Goal: Task Accomplishment & Management: Manage account settings

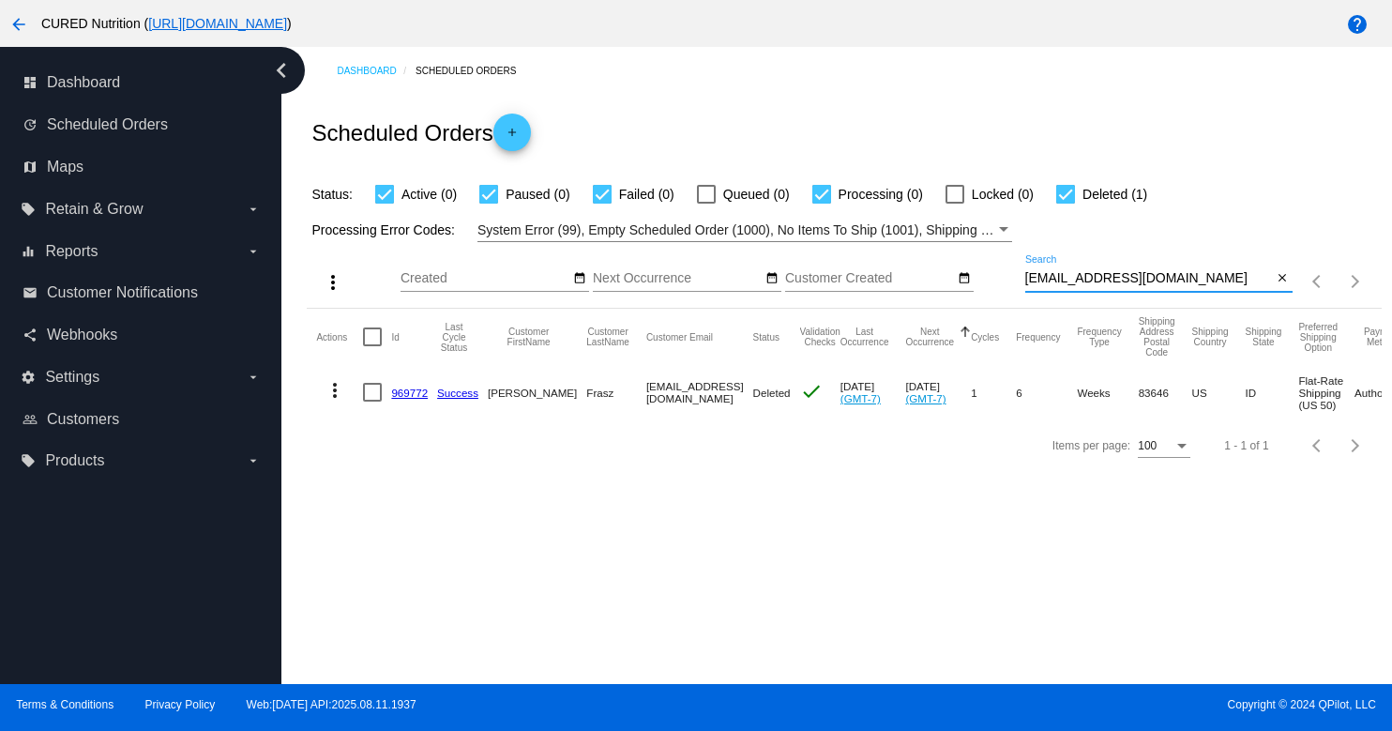
click at [1103, 284] on input "[EMAIL_ADDRESS][DOMAIN_NAME]" at bounding box center [1149, 278] width 248 height 15
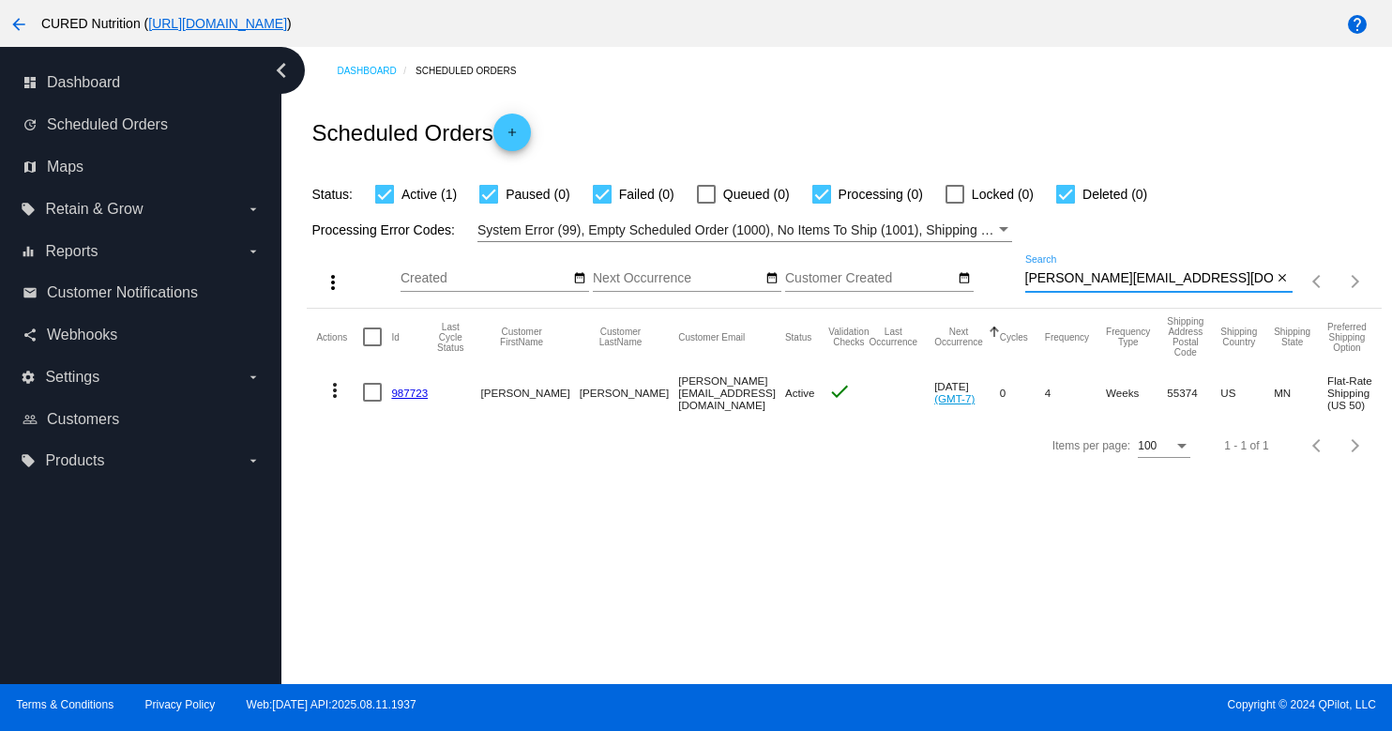
type input "[PERSON_NAME][EMAIL_ADDRESS][DOMAIN_NAME]"
click at [420, 396] on link "987723" at bounding box center [409, 392] width 37 height 12
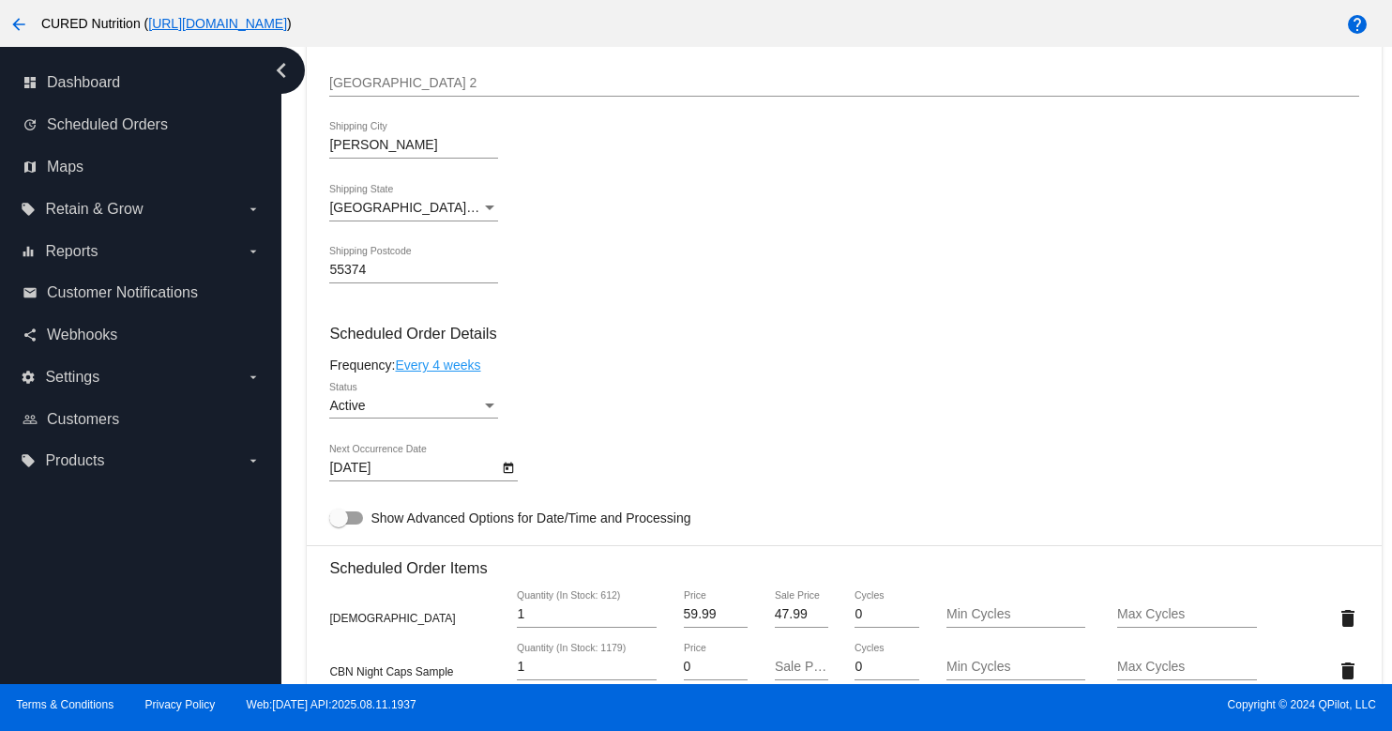
scroll to position [688, 0]
click at [430, 413] on div "Active" at bounding box center [405, 405] width 152 height 15
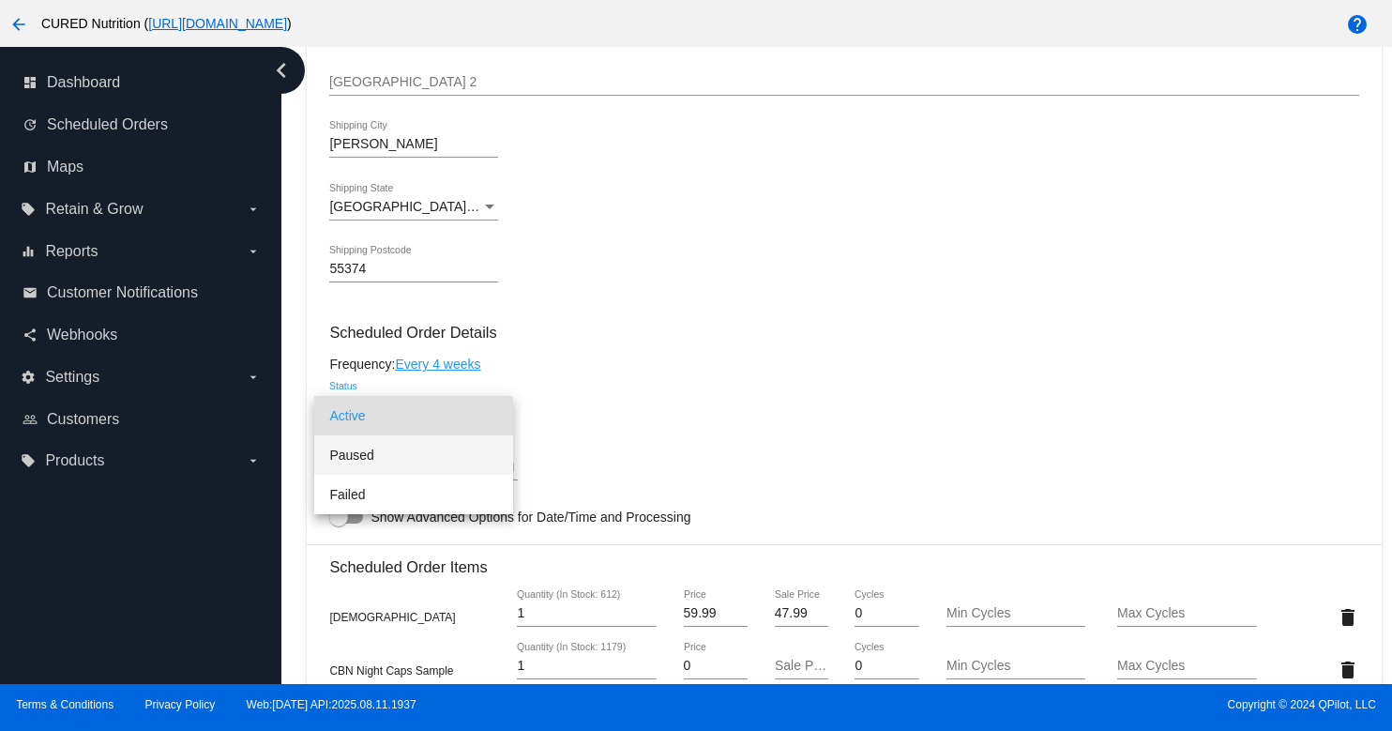
click at [475, 450] on span "Paused" at bounding box center [413, 454] width 169 height 39
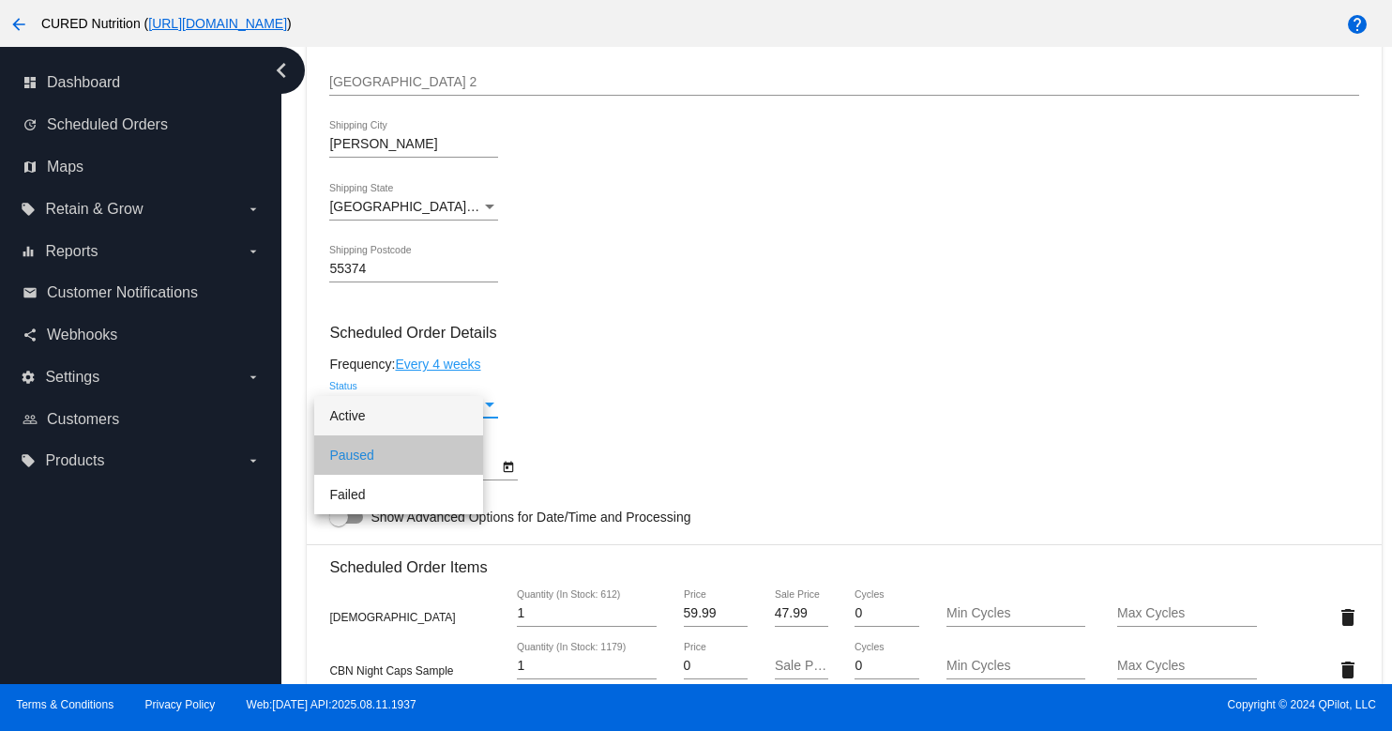
click at [695, 429] on div "Paused Status" at bounding box center [843, 407] width 1029 height 53
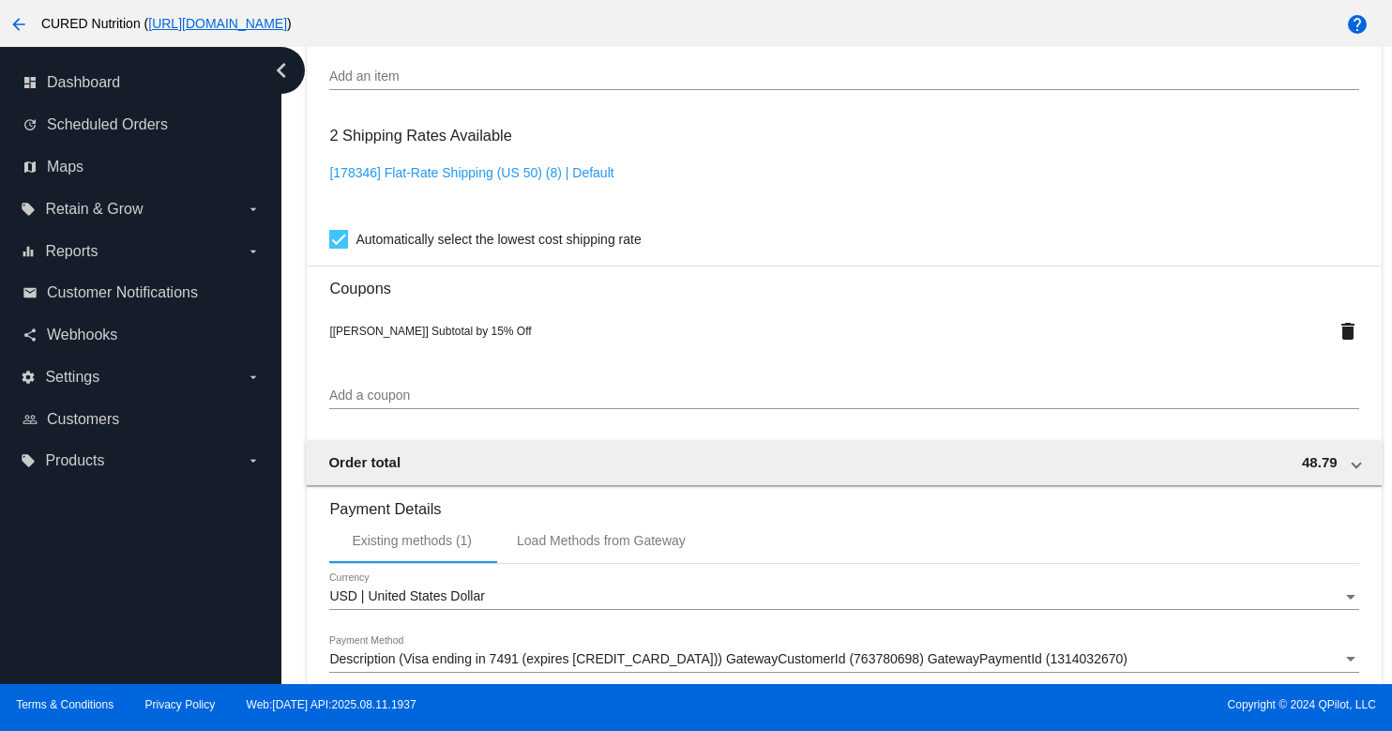
scroll to position [1651, 0]
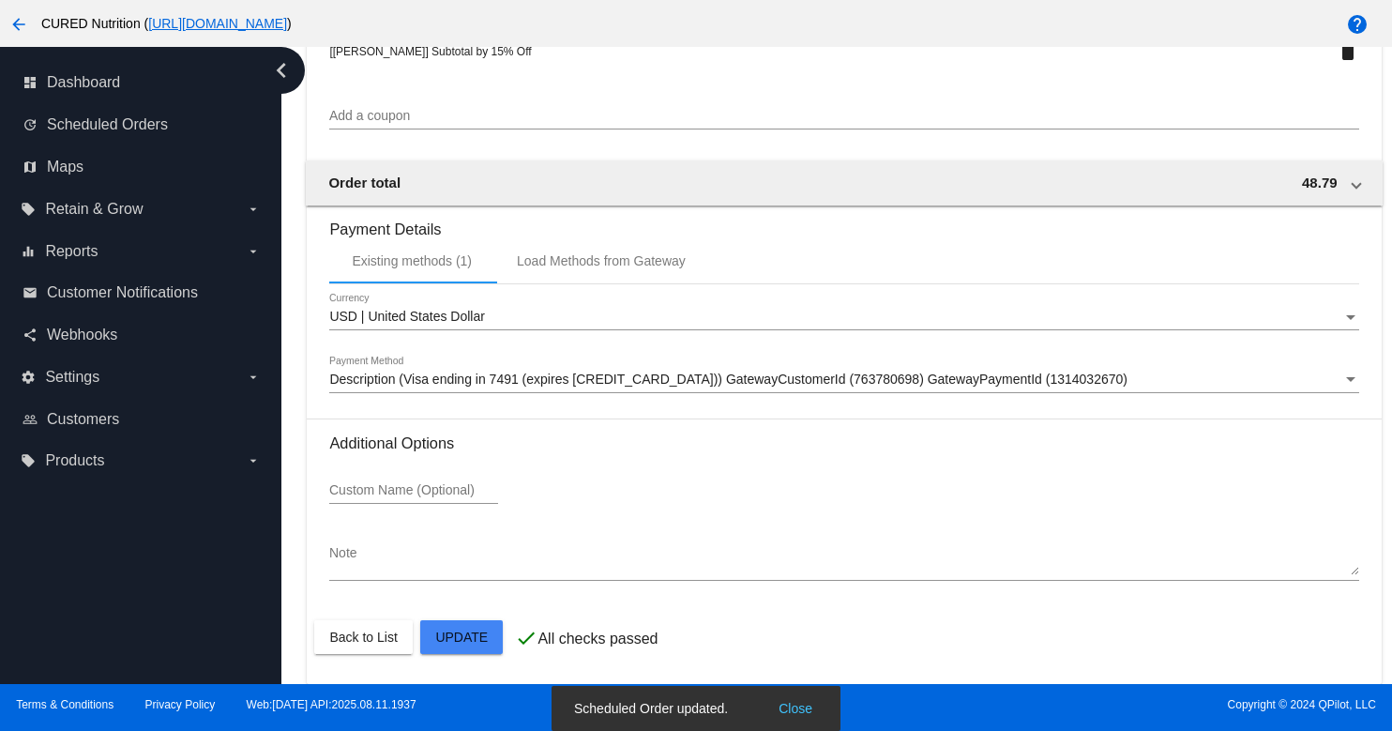
click at [463, 657] on mat-card-actions "Back to List Update" at bounding box center [843, 636] width 1059 height 49
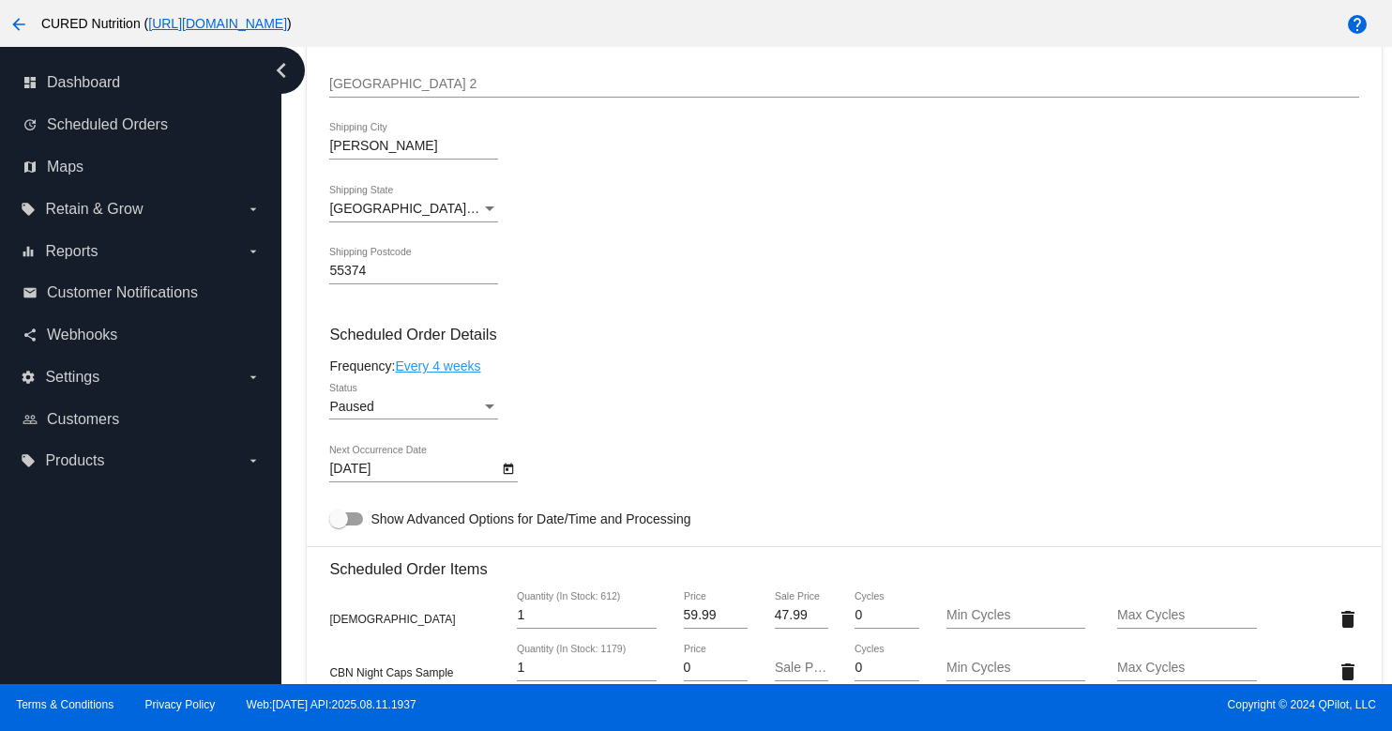
scroll to position [0, 0]
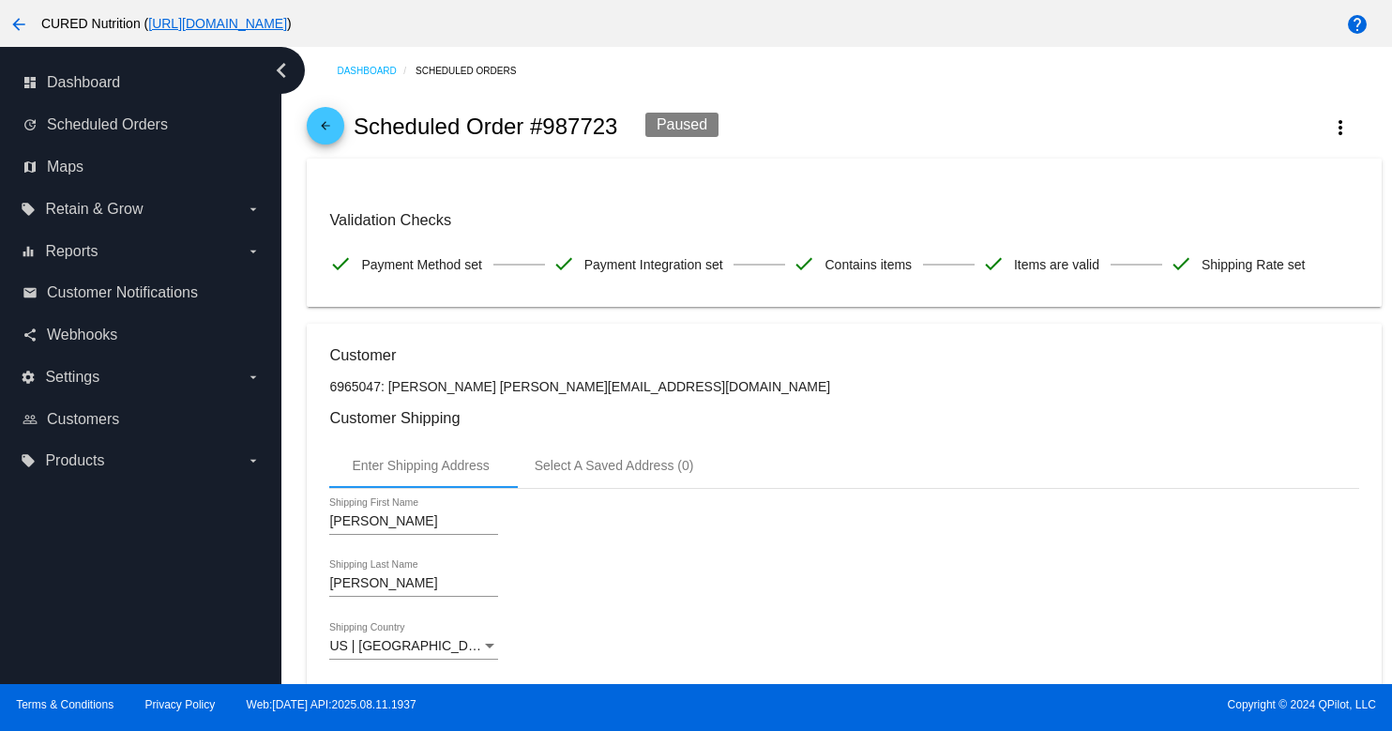
click at [325, 116] on span "arrow_back" at bounding box center [325, 130] width 23 height 46
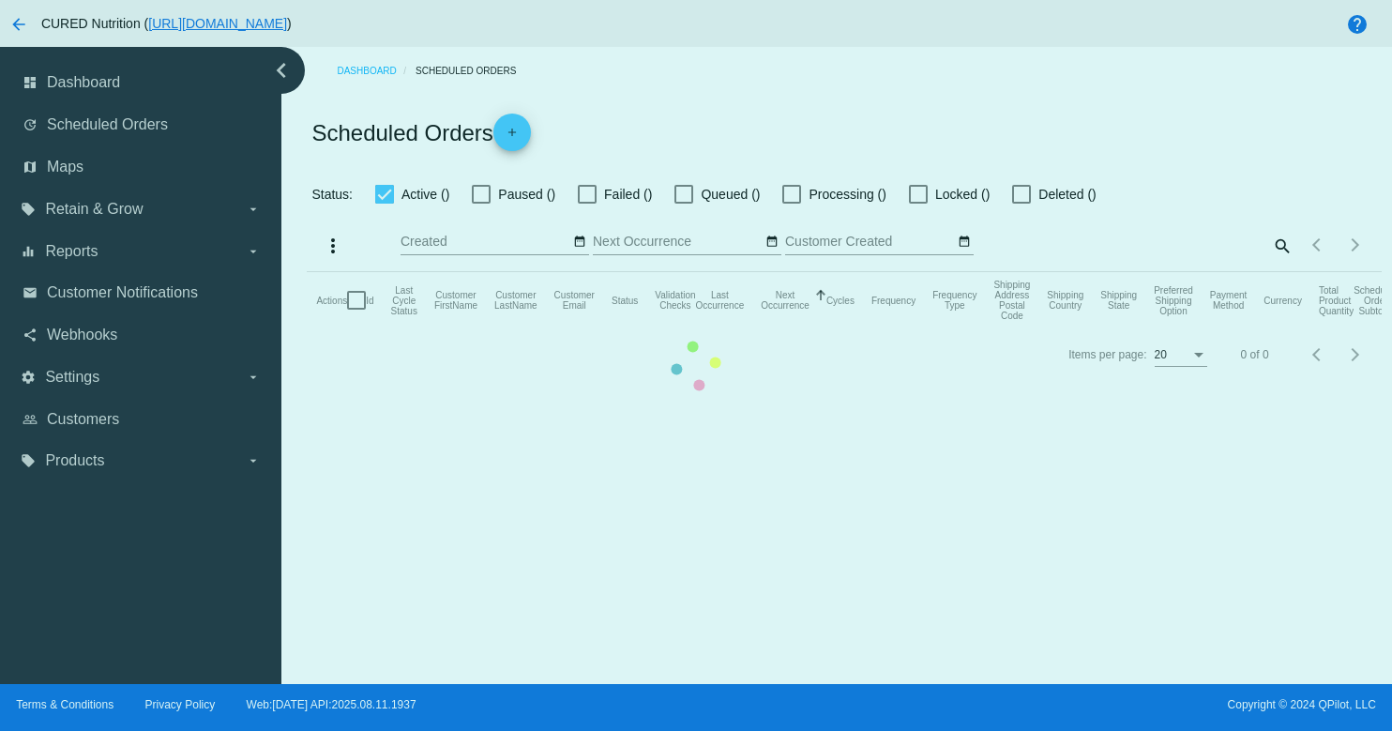
checkbox input "true"
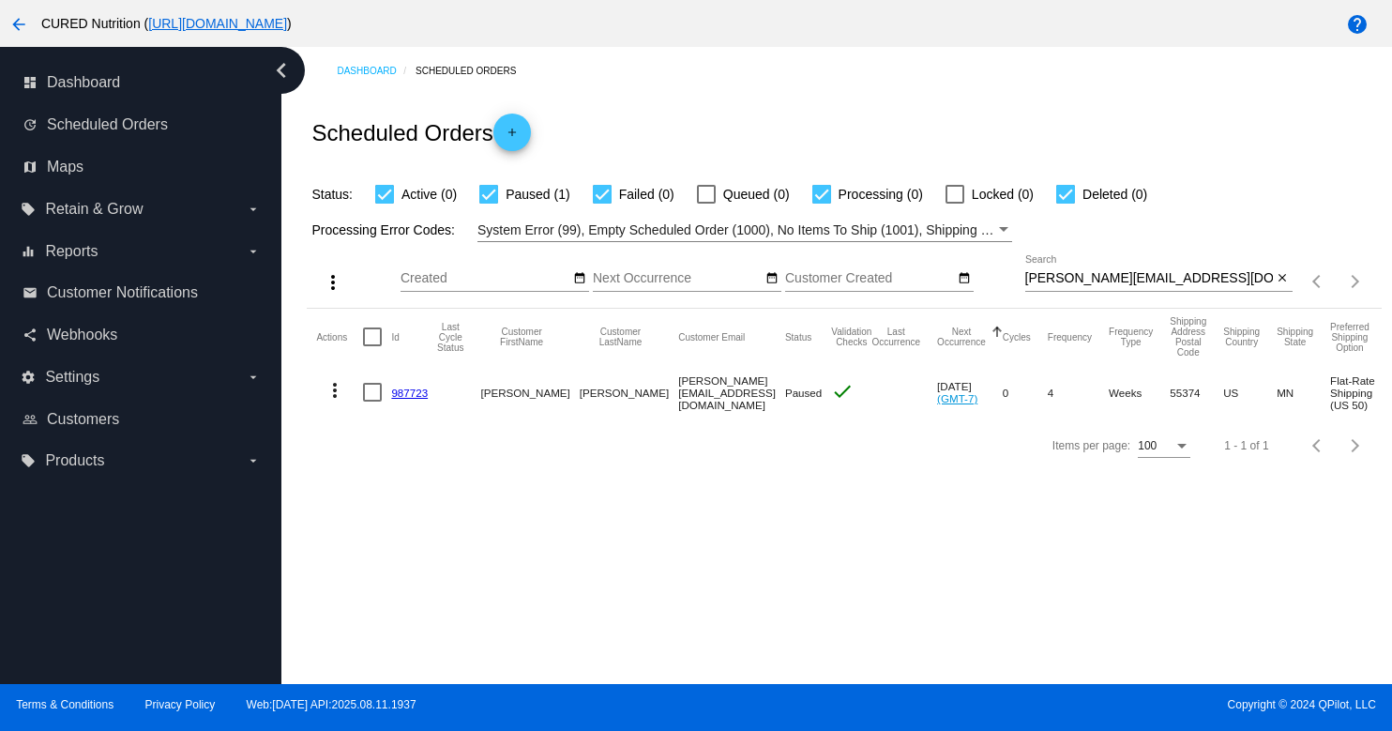
click at [1154, 273] on input "[PERSON_NAME][EMAIL_ADDRESS][DOMAIN_NAME]" at bounding box center [1149, 278] width 248 height 15
paste input "[EMAIL_ADDRESS]"
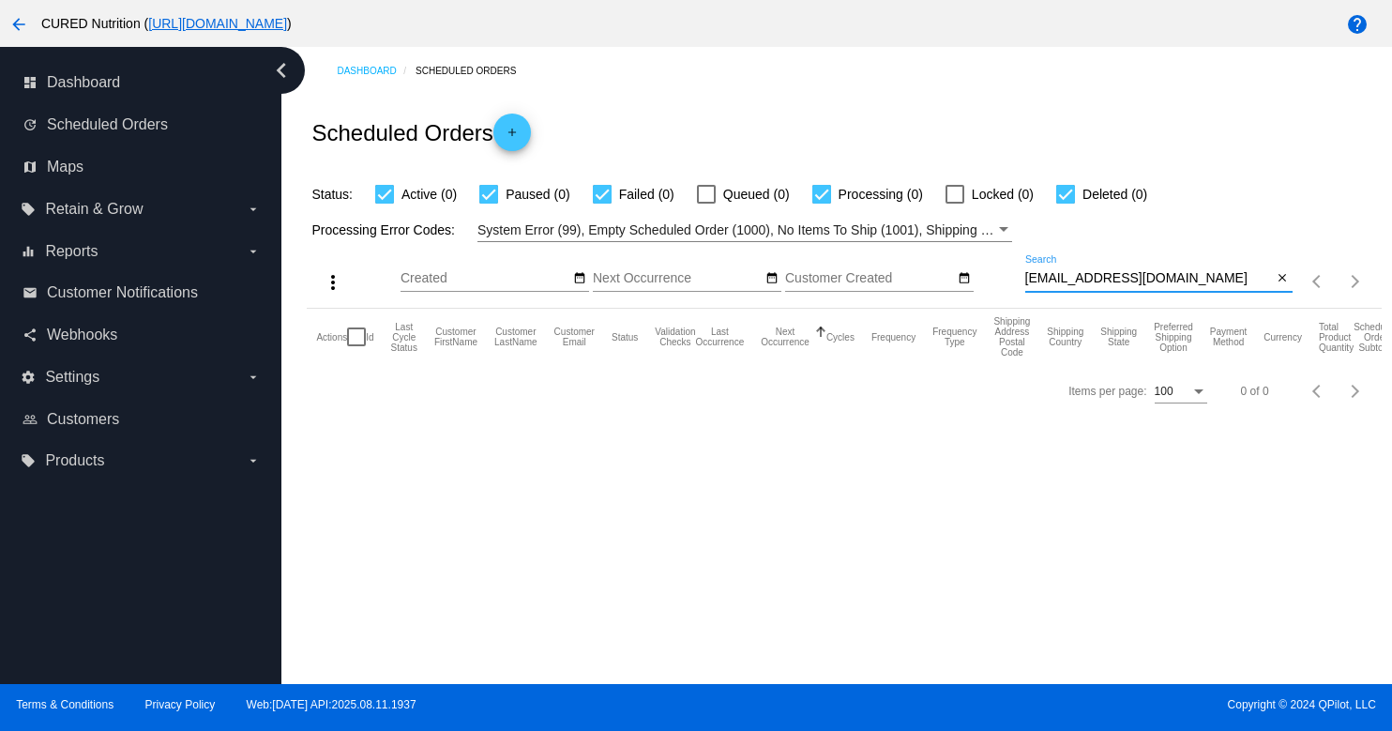
type input "[EMAIL_ADDRESS][DOMAIN_NAME]"
